Goal: Navigation & Orientation: Go to known website

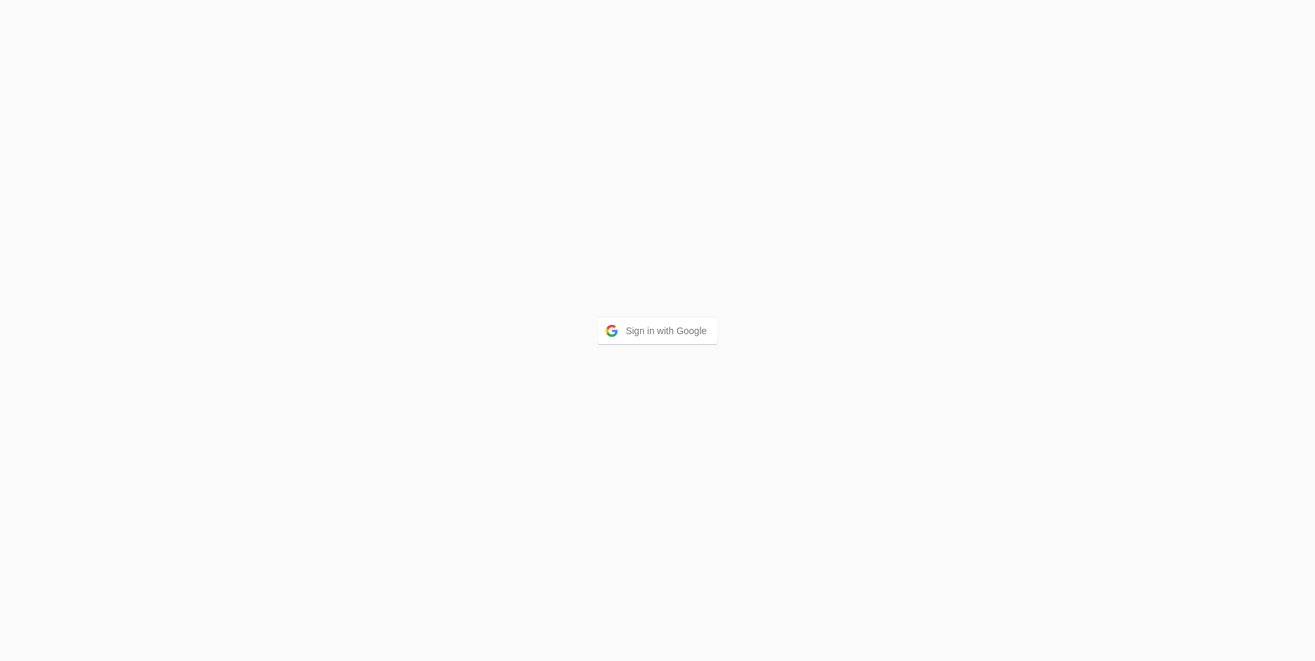
click at [670, 366] on div "Sign in with Google" at bounding box center [657, 330] width 1315 height 661
click at [670, 340] on button "Sign in with Google" at bounding box center [658, 330] width 120 height 27
